Goal: Check status

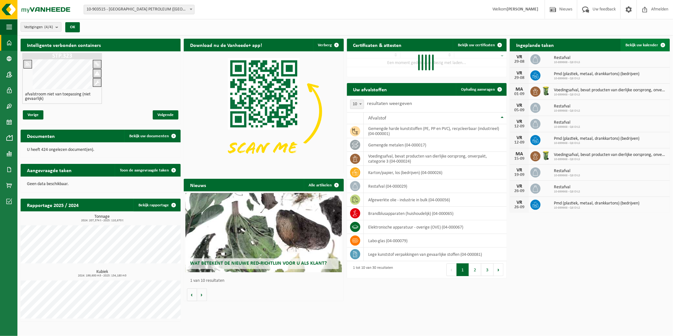
click at [649, 45] on span "Bekijk uw kalender" at bounding box center [642, 45] width 33 height 4
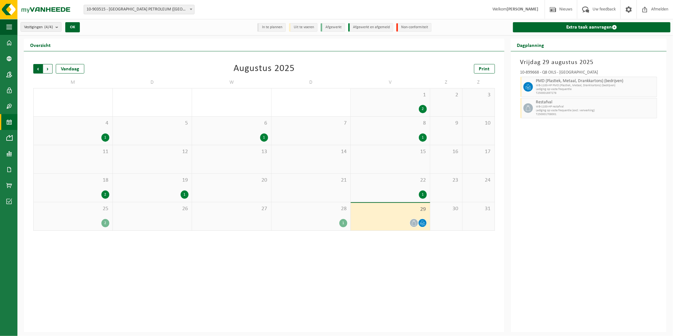
click at [51, 69] on span "Volgende" at bounding box center [48, 69] width 10 height 10
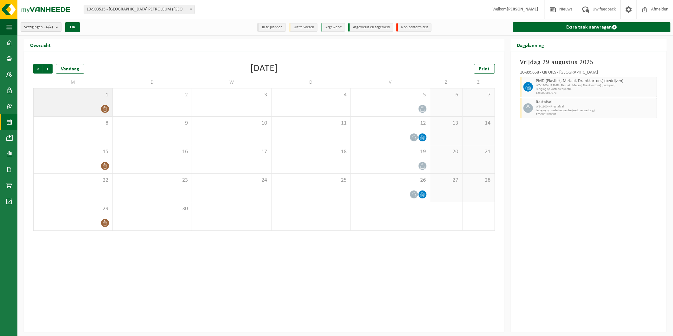
click at [97, 106] on div at bounding box center [73, 109] width 73 height 9
